Goal: Task Accomplishment & Management: Use online tool/utility

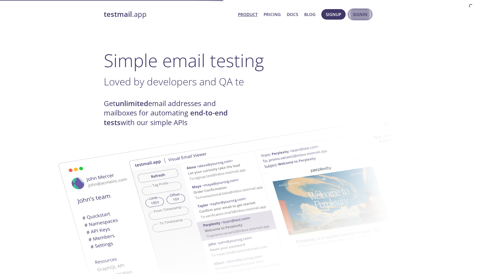
click at [361, 13] on span "Signin" at bounding box center [360, 14] width 15 height 7
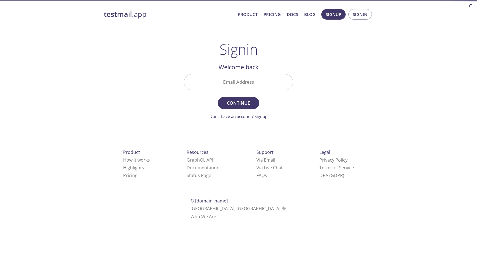
click at [248, 85] on input "Email Address" at bounding box center [238, 82] width 109 height 16
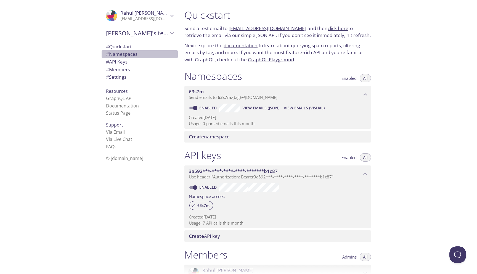
click at [126, 54] on span "# Namespaces" at bounding box center [121, 54] width 31 height 6
click at [305, 109] on span "View Emails (Visual)" at bounding box center [304, 108] width 41 height 7
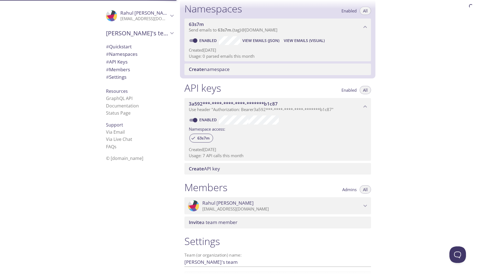
scroll to position [70, 0]
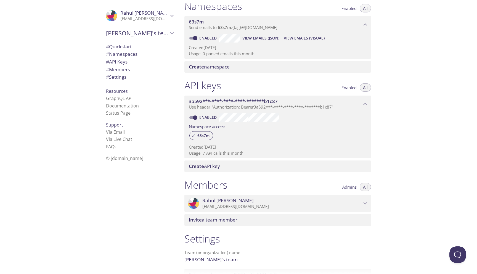
drag, startPoint x: 186, startPoint y: 83, endPoint x: 252, endPoint y: 83, distance: 66.8
click at [252, 83] on div "API keys Enabled All 3a592***-****-****-****-*******b1c87 Use header "Authoriza…" at bounding box center [278, 125] width 196 height 99
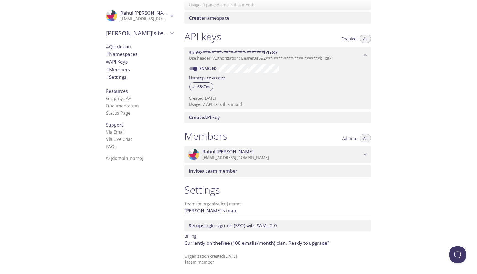
scroll to position [0, 0]
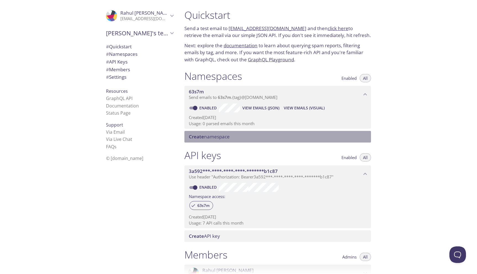
click at [211, 137] on span "Create namespace" at bounding box center [209, 136] width 41 height 6
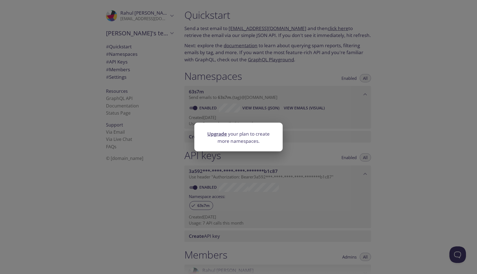
click at [139, 173] on div "Upgrade your plan to create more namespaces." at bounding box center [238, 137] width 477 height 274
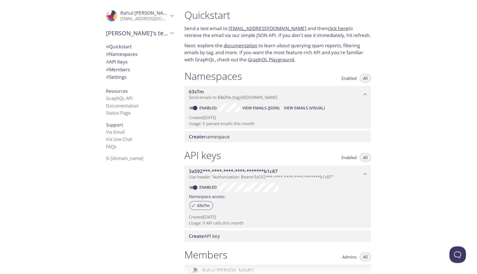
drag, startPoint x: 189, startPoint y: 150, endPoint x: 227, endPoint y: 155, distance: 38.2
click at [227, 155] on div "API keys Enabled All 3a592***-****-****-****-*******b1c87 Use header "Authoriza…" at bounding box center [278, 195] width 196 height 99
click at [302, 109] on span "View Emails (Visual)" at bounding box center [304, 108] width 41 height 7
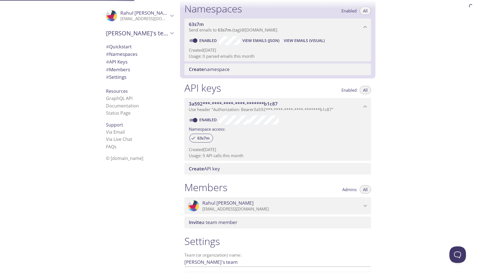
scroll to position [70, 0]
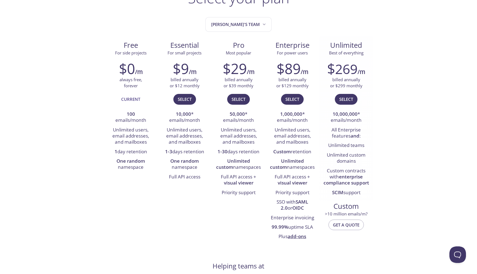
scroll to position [51, 0]
